Goal: Task Accomplishment & Management: Manage account settings

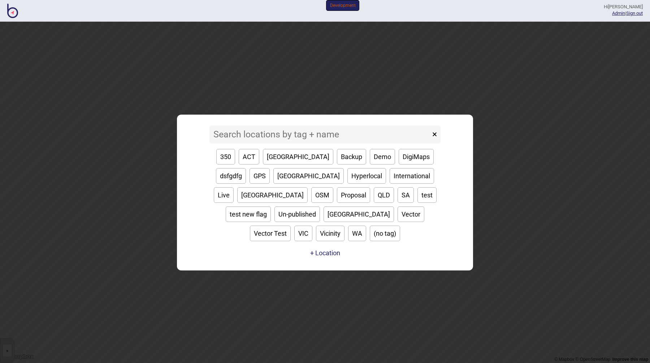
click at [282, 143] on input at bounding box center [320, 134] width 221 height 18
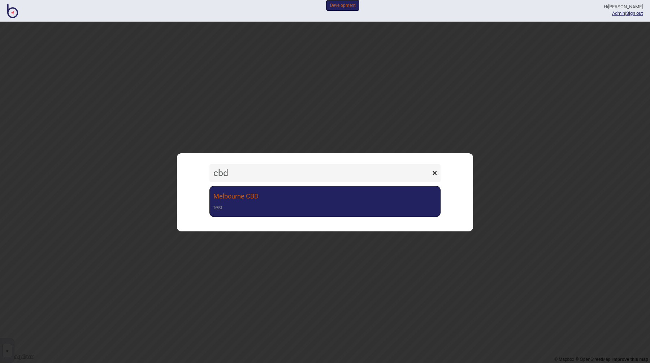
type input "cbd"
click at [270, 203] on link "Melbourne CBD test" at bounding box center [325, 201] width 231 height 31
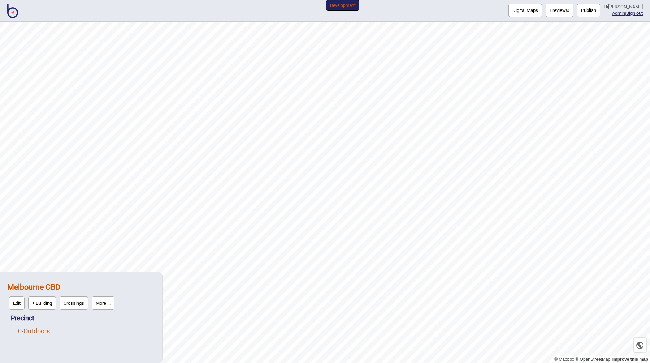
click at [44, 333] on link "0 - Outdoors" at bounding box center [34, 331] width 32 height 8
click at [31, 332] on button "Edit" at bounding box center [28, 328] width 16 height 13
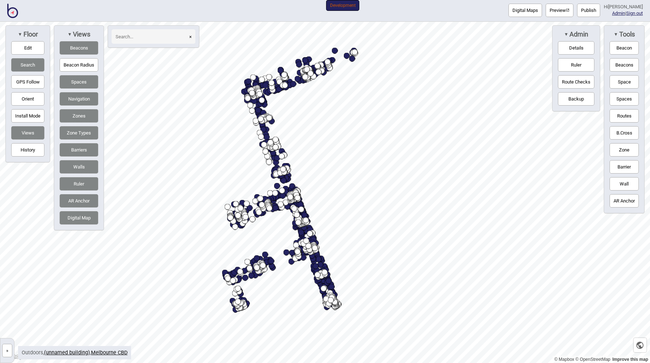
click at [153, 34] on input at bounding box center [150, 36] width 76 height 14
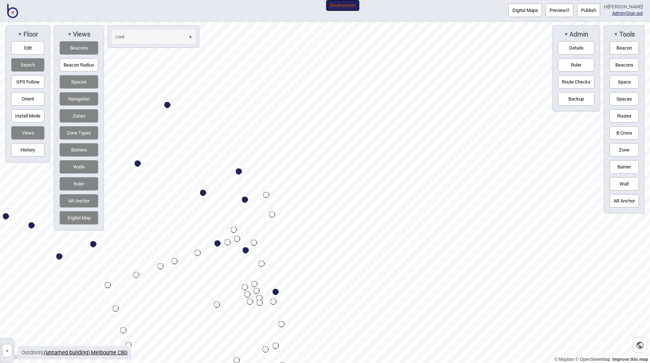
type input "cool"
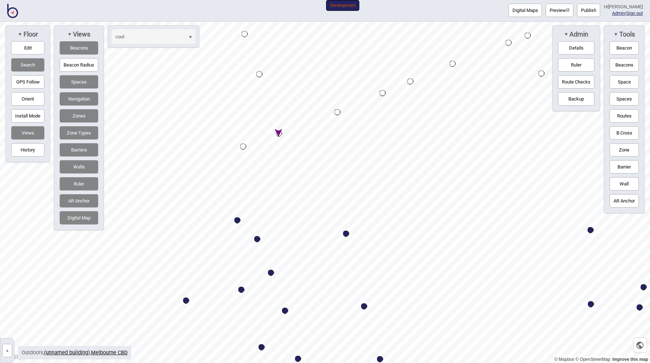
click at [279, 133] on div "Map marker" at bounding box center [279, 133] width 6 height 6
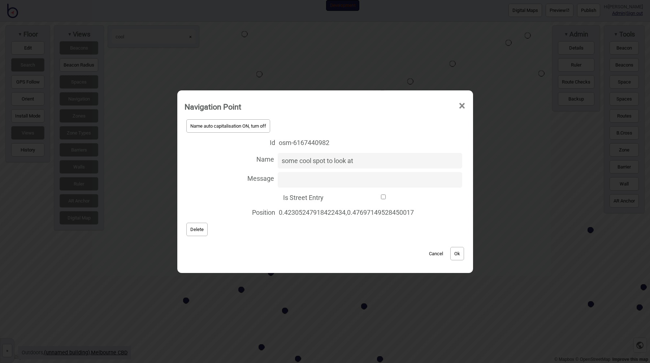
drag, startPoint x: 277, startPoint y: 163, endPoint x: 259, endPoint y: 163, distance: 17.3
click at [259, 163] on label "Name some cool spot to look at" at bounding box center [325, 160] width 281 height 19
type input "Some Cool Spot to Look at"
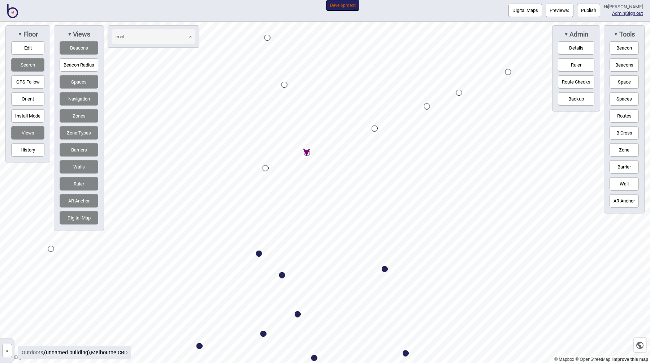
drag, startPoint x: 145, startPoint y: 38, endPoint x: 111, endPoint y: 38, distance: 34.7
click at [111, 38] on div "cool ×" at bounding box center [154, 36] width 92 height 22
type input "Test POI #1"
click at [307, 153] on div "Map marker" at bounding box center [307, 153] width 6 height 6
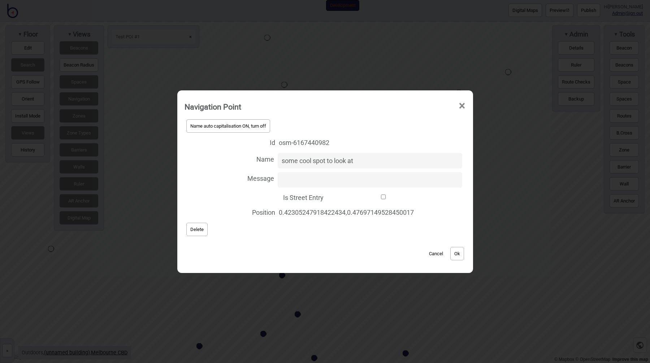
drag, startPoint x: 361, startPoint y: 161, endPoint x: 201, endPoint y: 162, distance: 160.0
click at [201, 162] on label "Name some cool spot to look at" at bounding box center [325, 160] width 281 height 19
type input "Test Poi #1"
click at [458, 254] on button "Ok" at bounding box center [457, 253] width 14 height 13
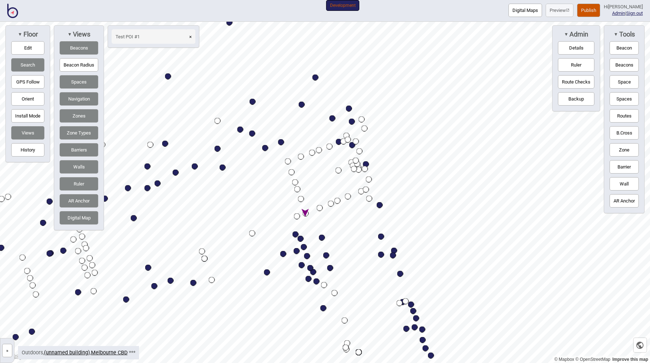
drag, startPoint x: 164, startPoint y: 32, endPoint x: 95, endPoint y: 34, distance: 69.0
click at [95, 34] on div "▼ Floor Edit Search GPS Follow Orient Install Mode Views History ▼ Views Beacon…" at bounding box center [103, 127] width 198 height 205
drag, startPoint x: 156, startPoint y: 36, endPoint x: 109, endPoint y: 39, distance: 47.4
click at [109, 39] on div "Test POI #1 ×" at bounding box center [154, 36] width 92 height 22
click at [203, 250] on div "Map marker" at bounding box center [202, 251] width 6 height 6
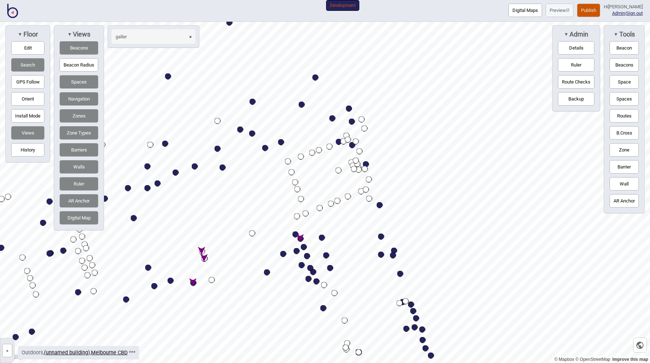
type input "galler"
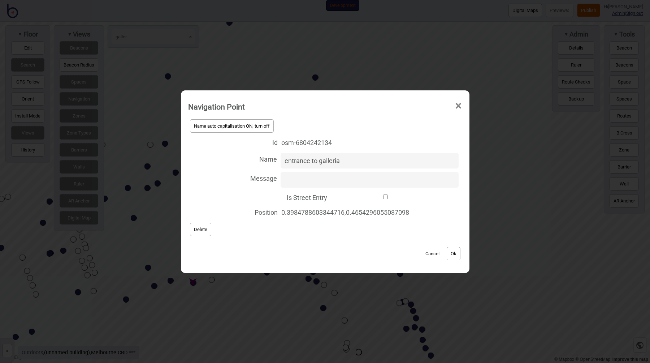
drag, startPoint x: 304, startPoint y: 161, endPoint x: 273, endPoint y: 163, distance: 30.4
click at [273, 163] on label "Name entrance to galleria" at bounding box center [325, 160] width 274 height 19
type input "Test POI #2"
click button "Ok" at bounding box center [454, 253] width 14 height 13
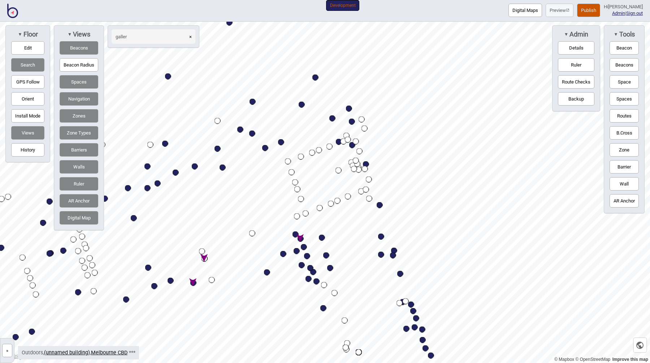
click at [579, 9] on div "Digital Maps Preview Publish Hi [PERSON_NAME] Admin | Sign out" at bounding box center [576, 10] width 134 height 13
click at [585, 9] on button "Publish" at bounding box center [588, 10] width 23 height 13
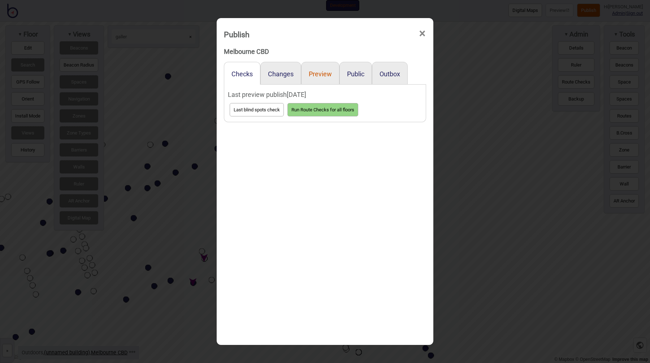
click at [327, 73] on button "Preview" at bounding box center [320, 74] width 23 height 8
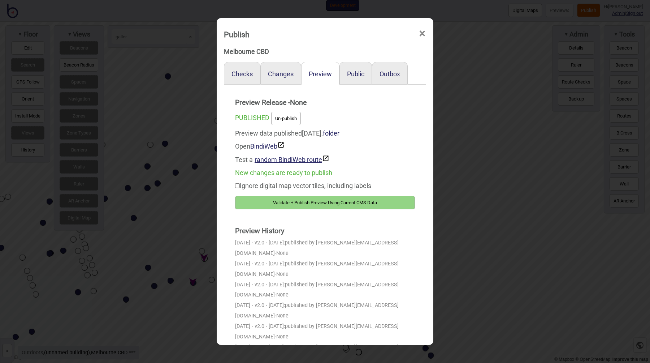
click at [319, 197] on button "Validate + Publish Preview Using Current CMS Data" at bounding box center [325, 202] width 180 height 13
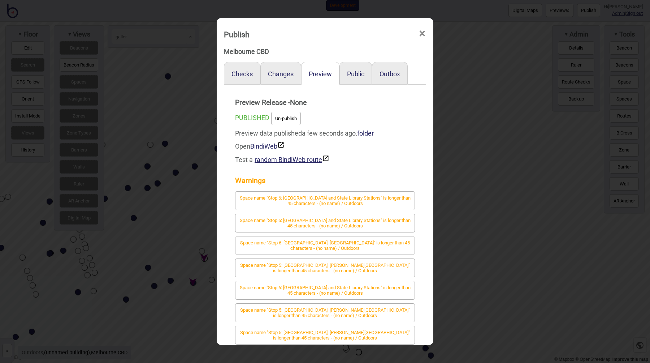
click at [172, 130] on div "Publish × Melbourne CBD Checks Changes Preview Public Outbox Preview Release - …" at bounding box center [325, 181] width 650 height 363
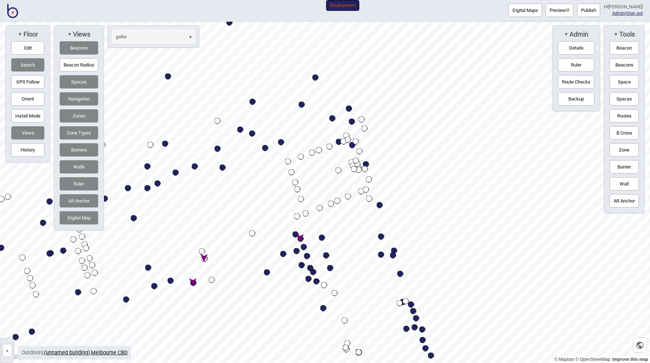
drag, startPoint x: 134, startPoint y: 37, endPoint x: 101, endPoint y: 42, distance: 33.9
click at [103, 42] on div "▼ Floor Edit Search GPS Follow Orient Install Mode Views History ▼ Views Beacon…" at bounding box center [103, 127] width 198 height 205
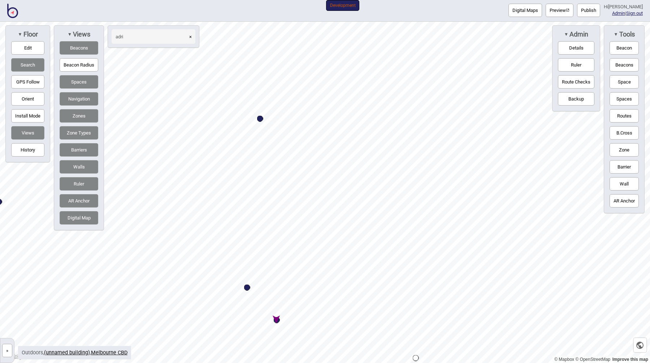
click at [277, 321] on div "Map marker" at bounding box center [277, 320] width 6 height 6
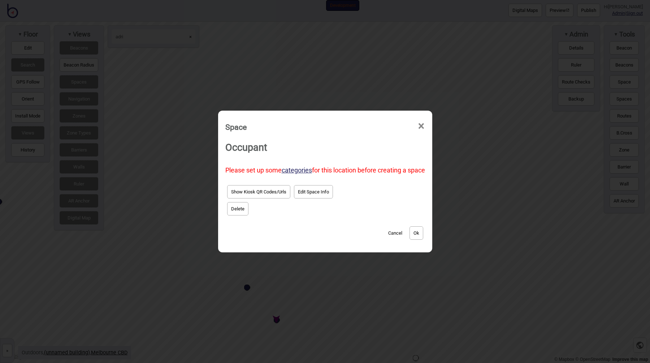
type input "adri"
click at [398, 229] on button "Cancel" at bounding box center [395, 232] width 21 height 13
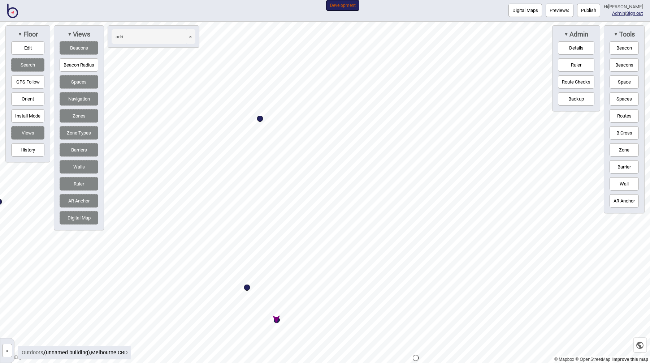
click at [277, 320] on div "Map marker" at bounding box center [277, 320] width 6 height 6
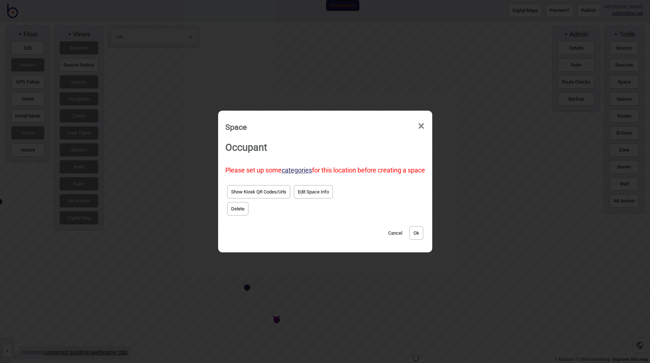
click at [301, 193] on button "Edit Space Info" at bounding box center [313, 191] width 39 height 13
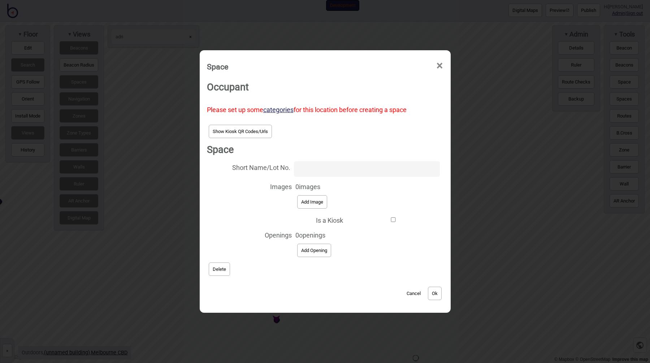
click at [403, 290] on button "Cancel" at bounding box center [413, 292] width 21 height 13
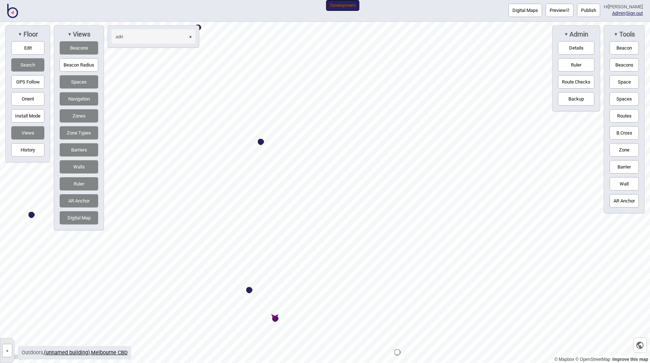
click at [275, 318] on div "Map marker" at bounding box center [275, 318] width 6 height 6
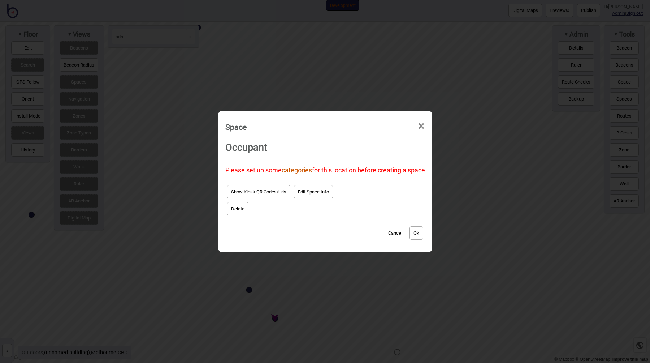
click at [298, 169] on link "categories" at bounding box center [297, 170] width 30 height 8
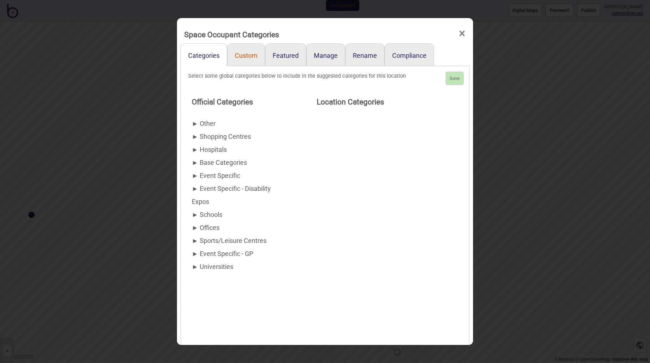
click at [243, 55] on link "Custom" at bounding box center [246, 54] width 38 height 23
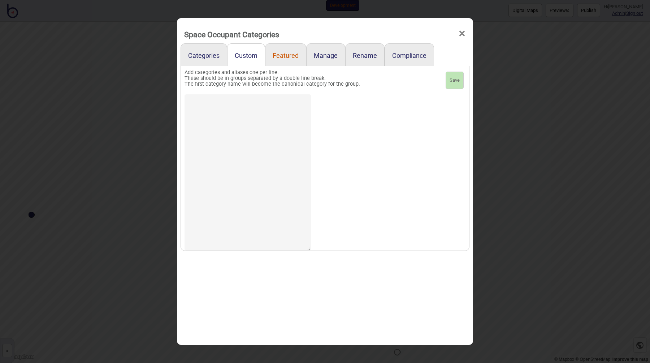
click at [288, 57] on link "Featured" at bounding box center [285, 54] width 41 height 23
click at [245, 53] on link "Custom" at bounding box center [246, 54] width 38 height 23
click at [200, 50] on link "Categories" at bounding box center [204, 54] width 47 height 23
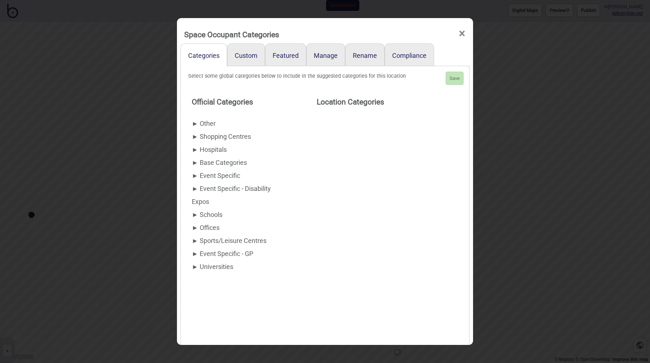
click at [133, 128] on div "Space Occupant Categories × Categories Custom Featured Manage Rename Compliance…" at bounding box center [325, 181] width 650 height 363
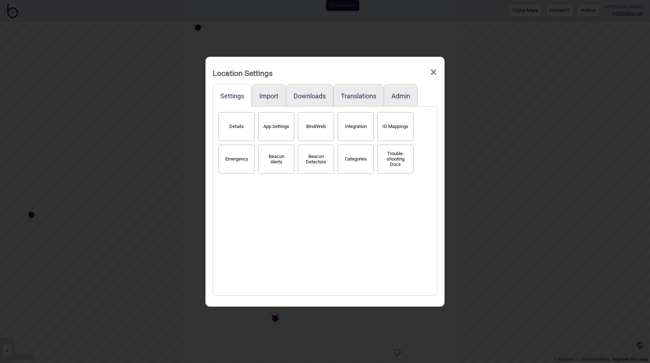
click at [142, 218] on div "Location Settings × Settings Import Downloads Translations Admin Details App Se…" at bounding box center [325, 181] width 650 height 363
